Goal: Transaction & Acquisition: Book appointment/travel/reservation

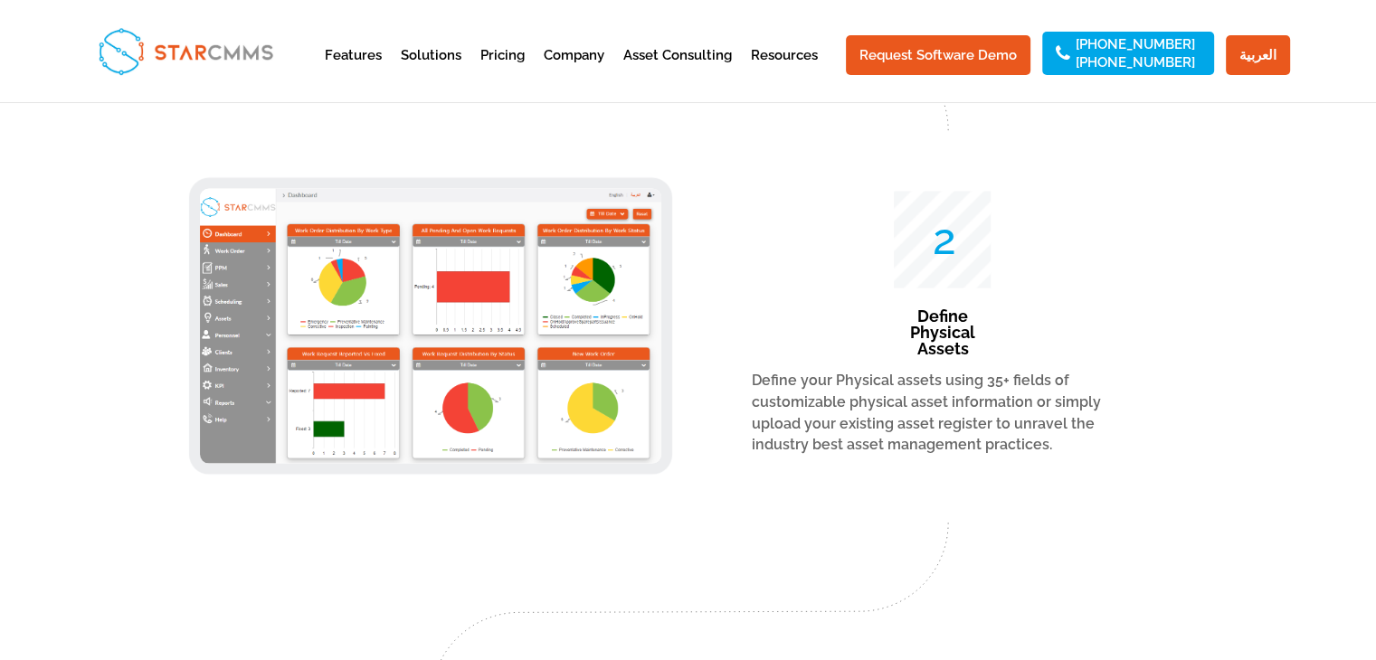
scroll to position [3437, 0]
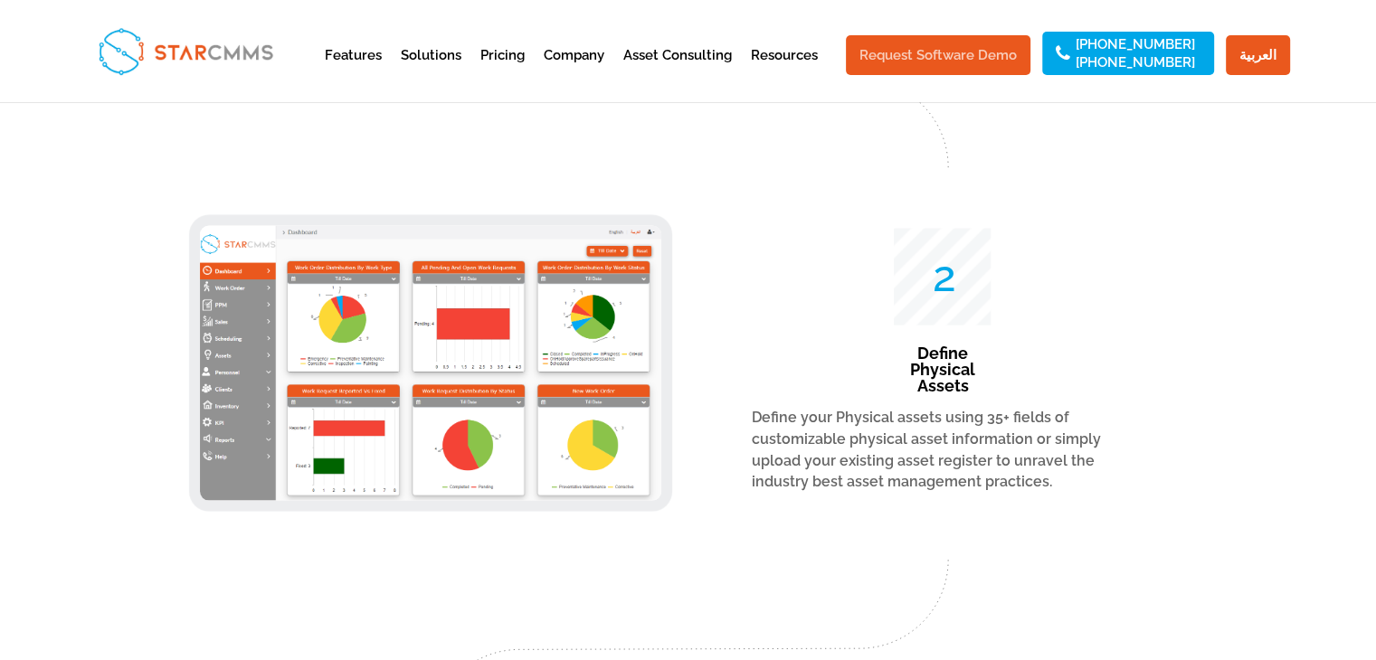
click at [984, 51] on link "Request Software Demo" at bounding box center [938, 55] width 185 height 40
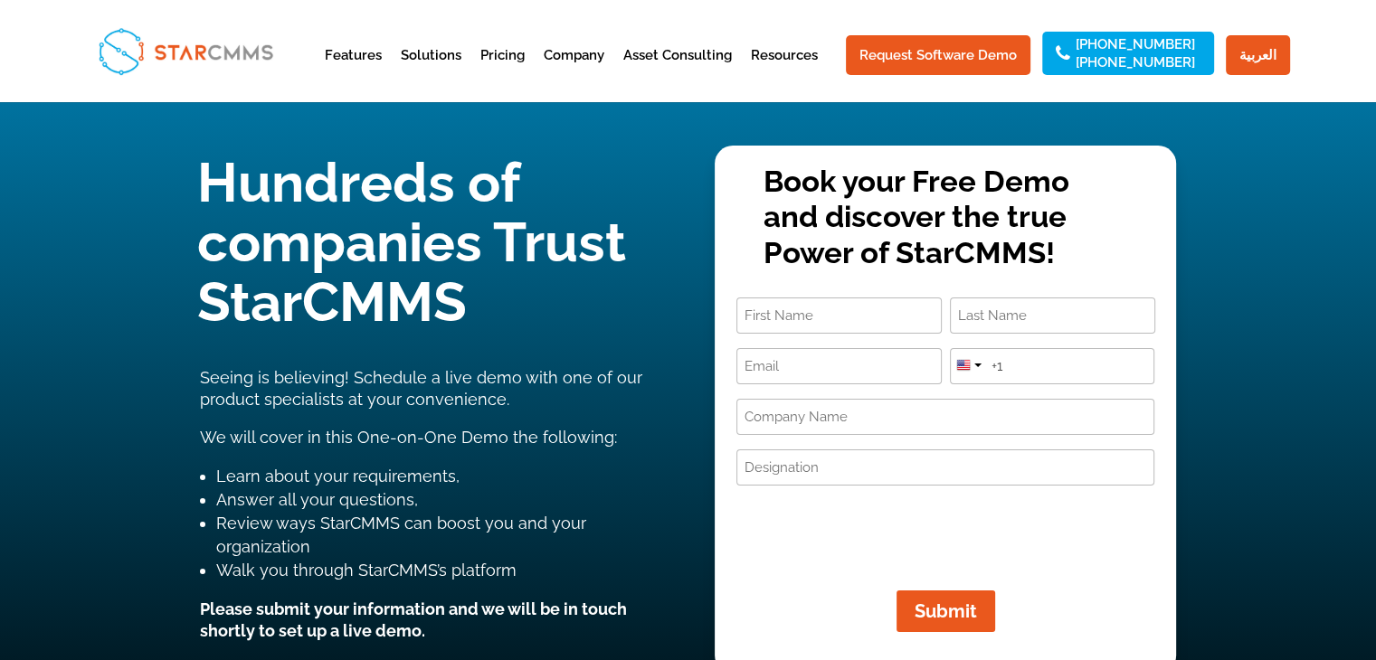
click at [850, 327] on input "First" at bounding box center [838, 316] width 205 height 36
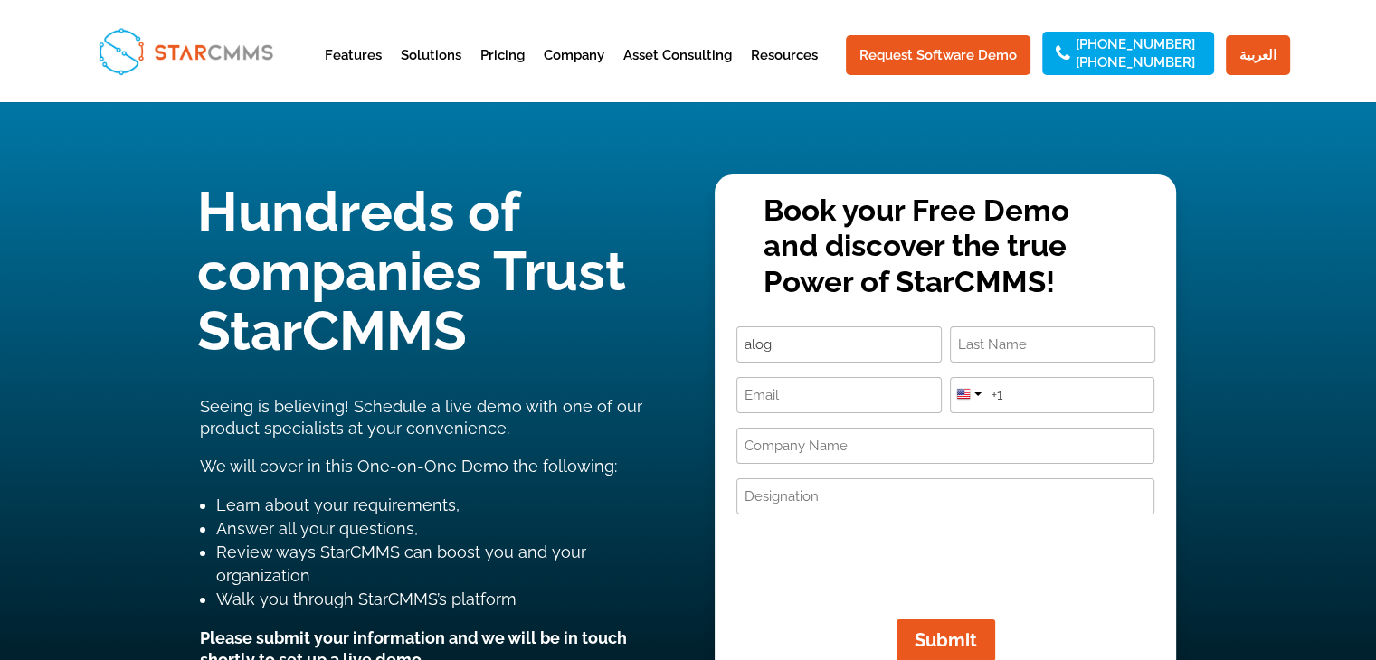
type input "alog"
type input "a"
type input "[EMAIL_ADDRESS][DOMAIN_NAME]"
type input "[PHONE_NUMBER]"
type input "green solutions projects development llc"
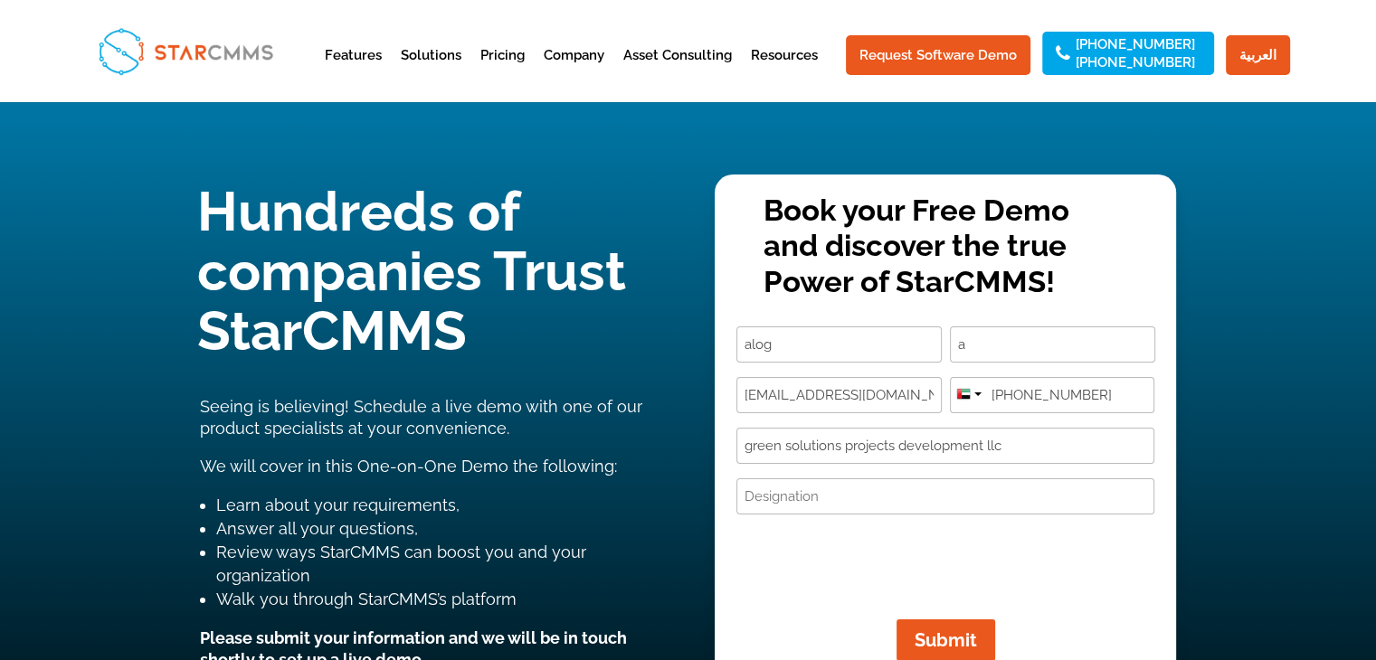
type input "w"
click at [955, 637] on span "Submit" at bounding box center [934, 641] width 84 height 22
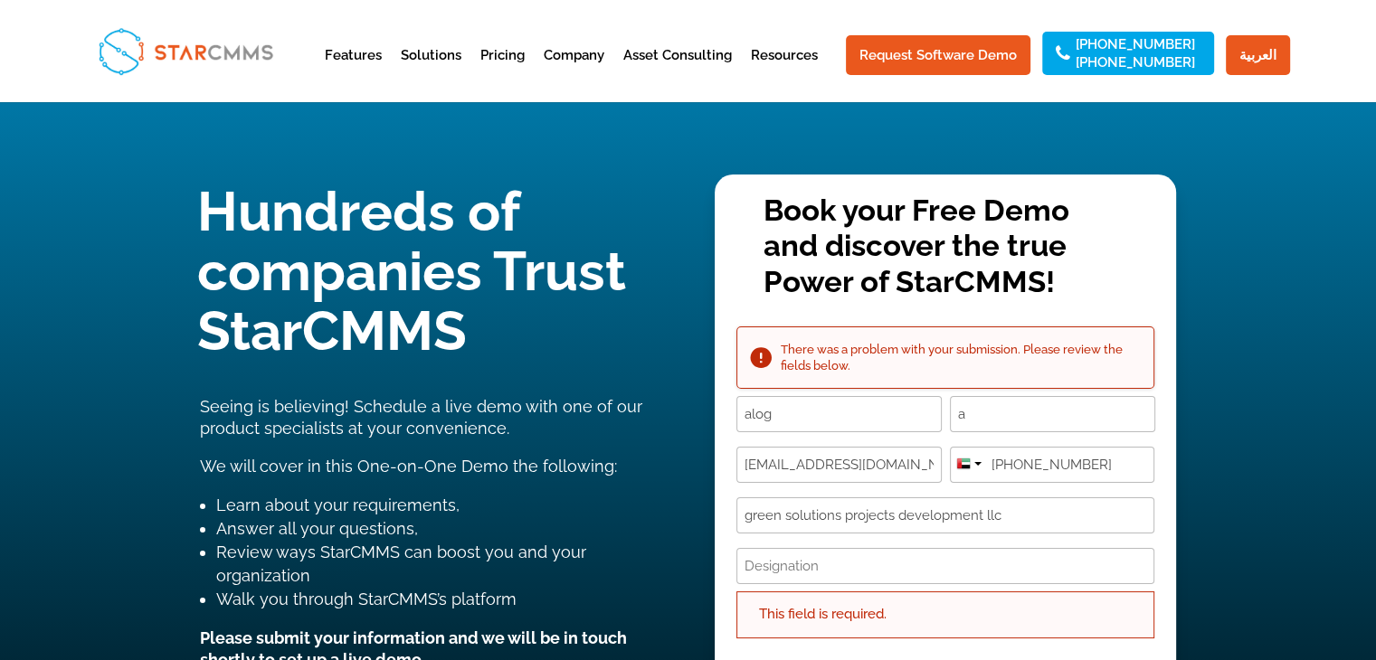
click at [841, 573] on input "Designation (Required)" at bounding box center [945, 566] width 418 height 36
type input "workshop manager"
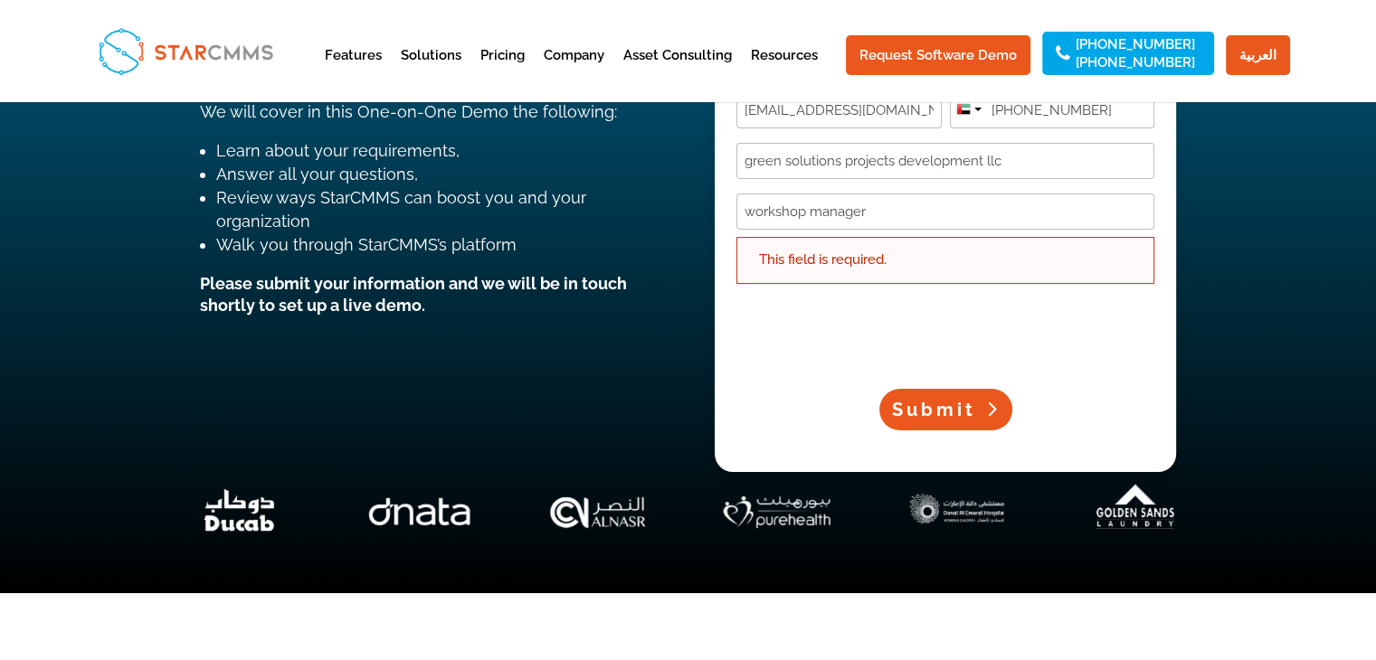
click at [941, 406] on span "Submit" at bounding box center [934, 410] width 84 height 22
